Goal: Find specific page/section: Find specific page/section

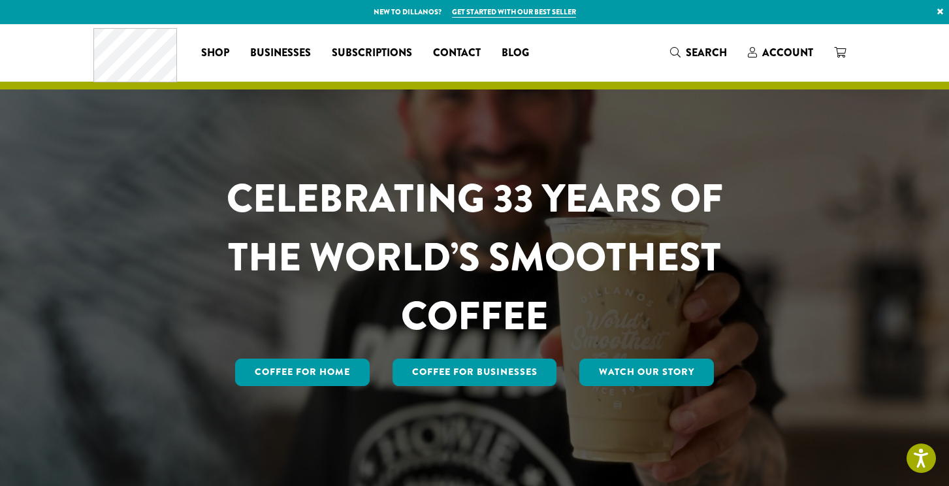
scroll to position [3, 0]
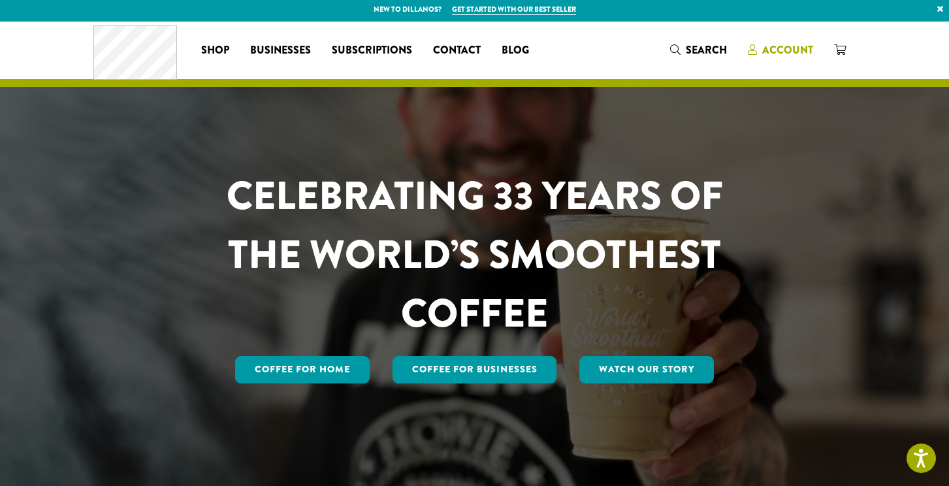
click at [764, 52] on span "Account" at bounding box center [788, 49] width 51 height 15
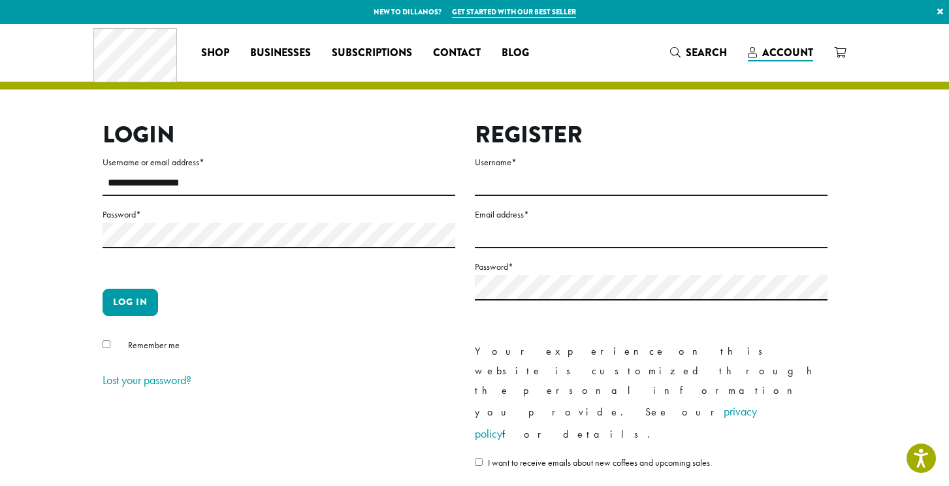
type input "**********"
click at [130, 302] on button "Log in" at bounding box center [131, 302] width 56 height 27
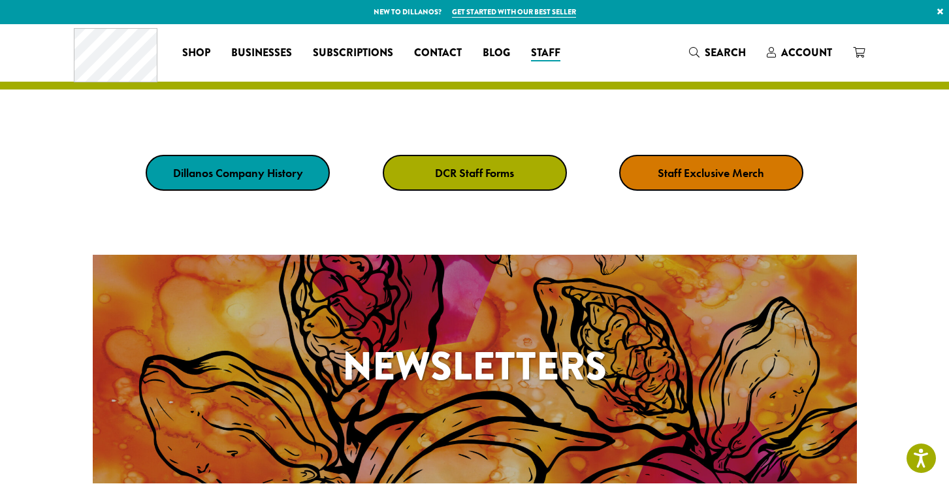
click at [484, 184] on link "DCR Staff Forms" at bounding box center [475, 173] width 184 height 36
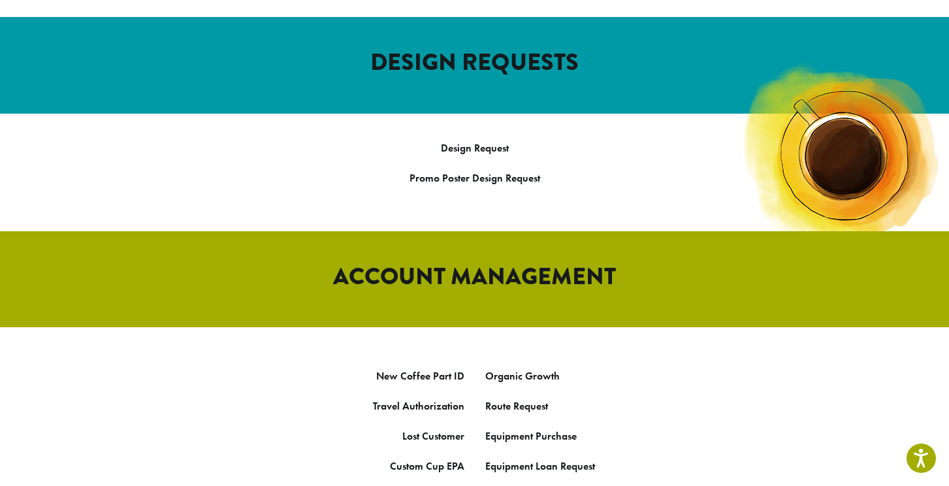
scroll to position [538, 0]
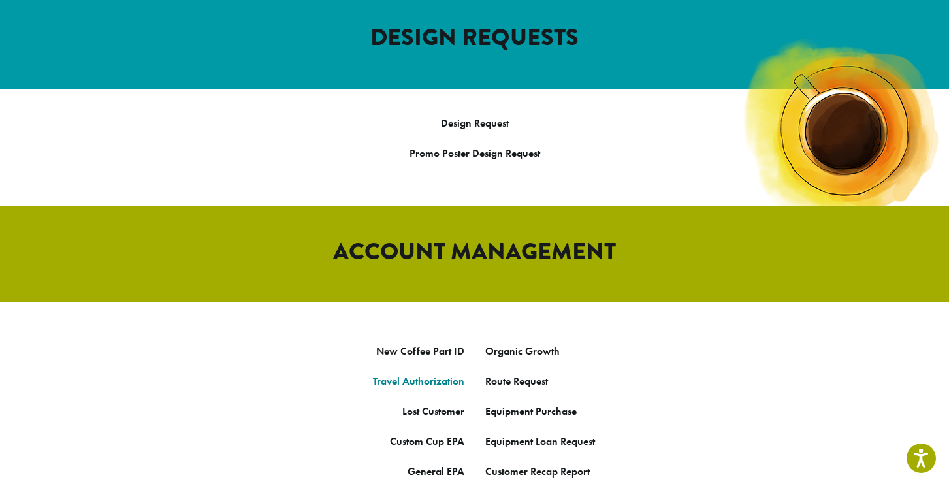
click at [441, 374] on link "Travel Authorization" at bounding box center [418, 381] width 91 height 14
